Goal: Information Seeking & Learning: Learn about a topic

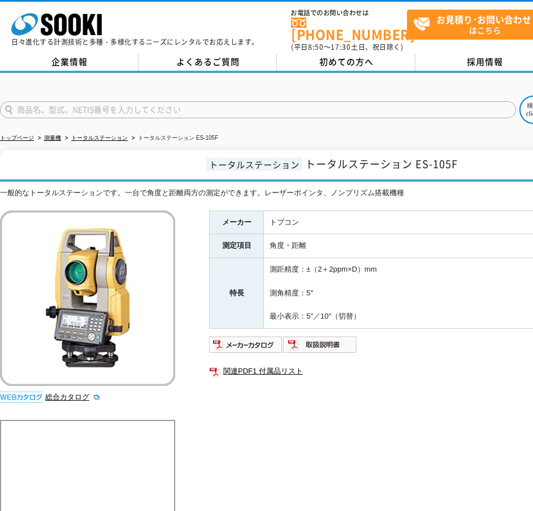
click at [359, 215] on td "トプコン" at bounding box center [462, 222] width 397 height 24
drag, startPoint x: 44, startPoint y: 136, endPoint x: 63, endPoint y: 136, distance: 19.2
click at [63, 136] on ul "トップページ 測量機 トータルステーション トータルステーション ES-105F" at bounding box center [277, 138] width 554 height 23
copy ul "測量機"
click at [124, 161] on h1 "トータルステーション トータルステーション ES-105F" at bounding box center [331, 166] width 662 height 32
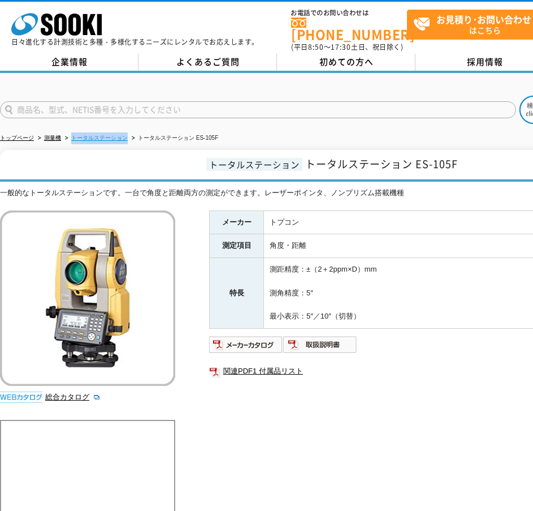
drag, startPoint x: 70, startPoint y: 132, endPoint x: 126, endPoint y: 134, distance: 56.0
click at [126, 134] on li "トータルステーション" at bounding box center [95, 138] width 65 height 12
copy link "トータルステーション"
click at [309, 235] on td "角度・距離" at bounding box center [462, 246] width 397 height 24
drag, startPoint x: 283, startPoint y: 221, endPoint x: 270, endPoint y: 221, distance: 13.0
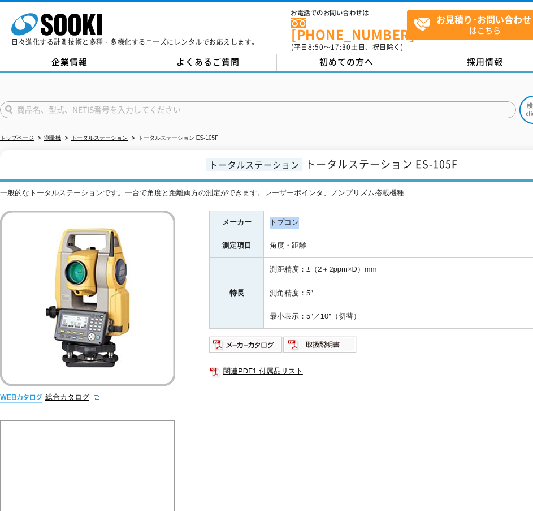
click at [270, 221] on td "トプコン" at bounding box center [462, 222] width 397 height 24
copy td "トプコン"
drag, startPoint x: 447, startPoint y: 157, endPoint x: 416, endPoint y: 159, distance: 31.8
click at [416, 159] on h1 "トータルステーション トータルステーション ES-105F" at bounding box center [331, 166] width 662 height 32
copy span "ES-105F"
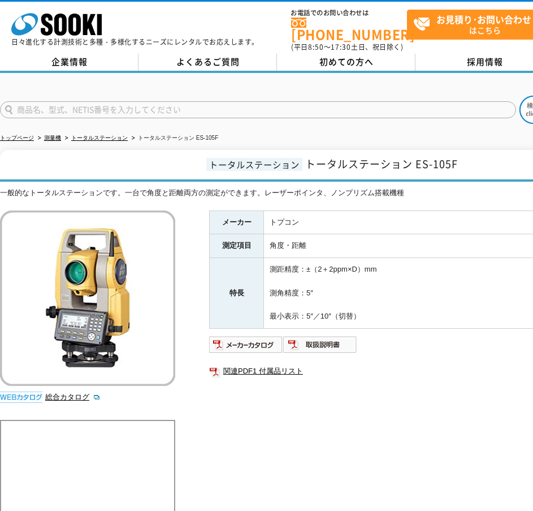
click at [457, 258] on td "測距精度：±（2＋2ppm×D）mm 測角精度：5″ 最小表示：5″／10″（切替）" at bounding box center [462, 293] width 397 height 71
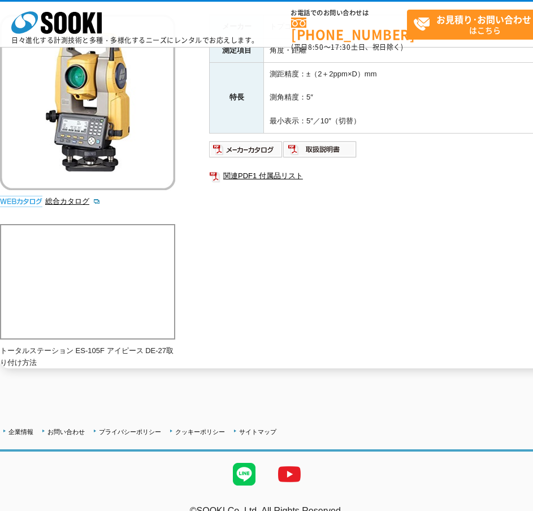
scroll to position [162, 0]
